Goal: Obtain resource: Download file/media

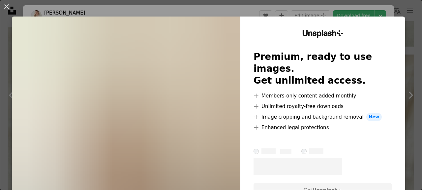
scroll to position [3466, 0]
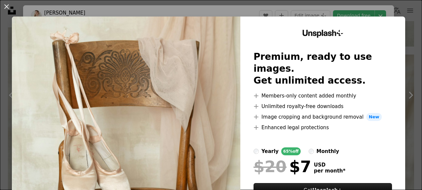
click at [409, 29] on div "An X shape Unsplash+ Premium, ready to use images. Get unlimited access. A plus…" at bounding box center [211, 95] width 422 height 190
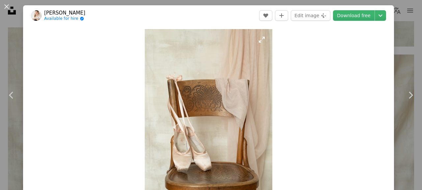
click at [216, 84] on img "Zoom in on this image" at bounding box center [209, 124] width 128 height 191
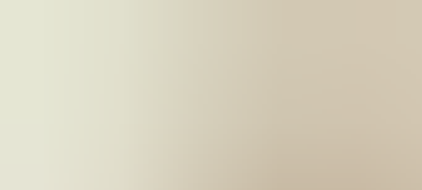
scroll to position [215, 0]
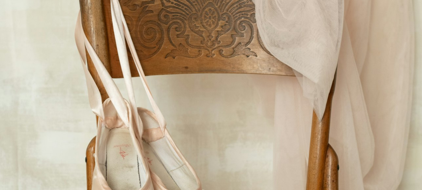
click at [216, 84] on img "Zoom out on this image" at bounding box center [211, 102] width 423 height 634
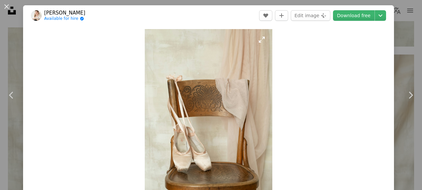
scroll to position [29, 0]
